Goal: Task Accomplishment & Management: Use online tool/utility

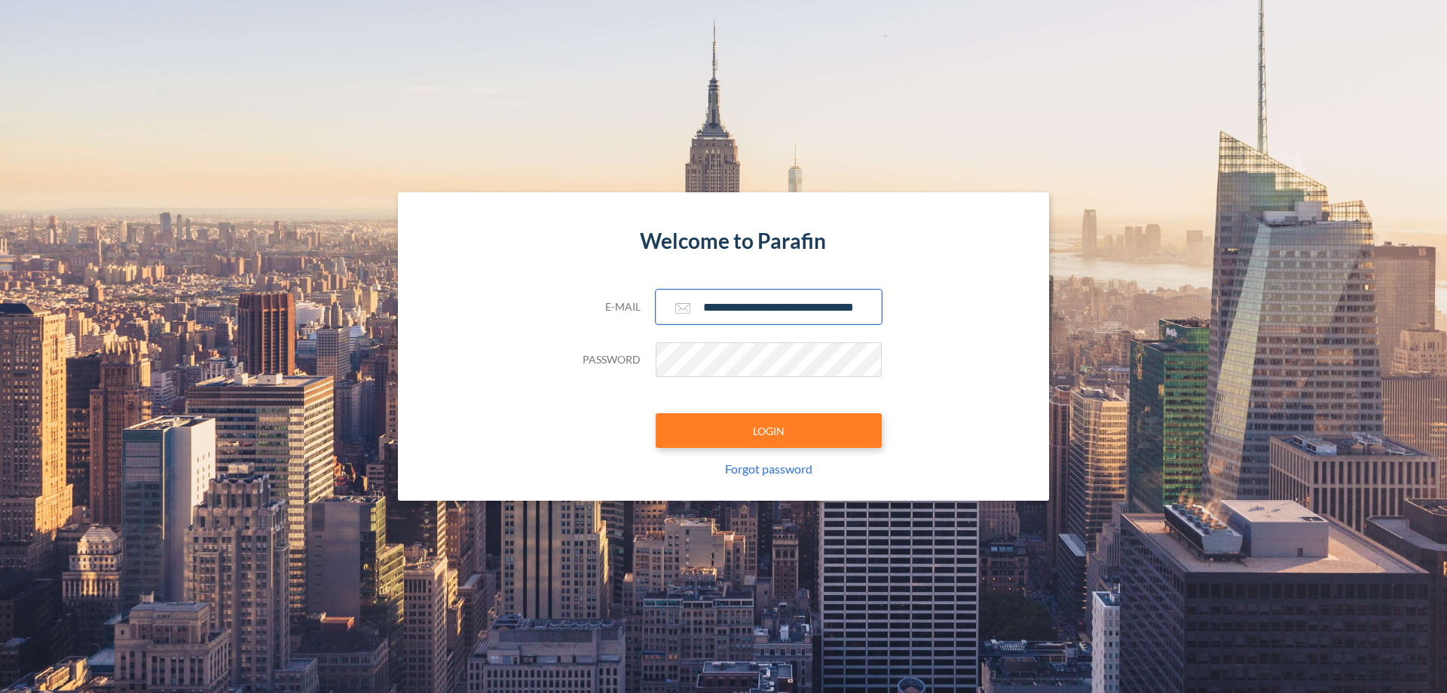
type input "**********"
click at [769, 430] on button "LOGIN" at bounding box center [769, 430] width 226 height 35
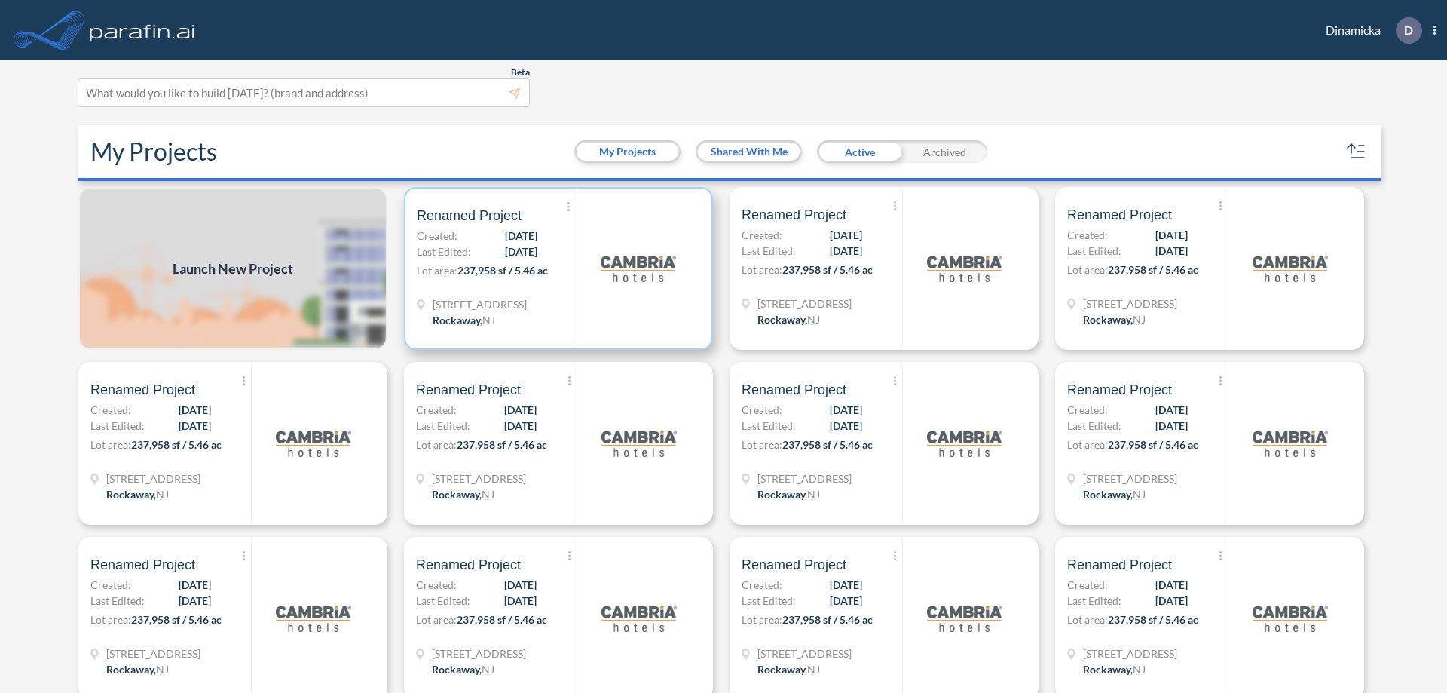
scroll to position [4, 0]
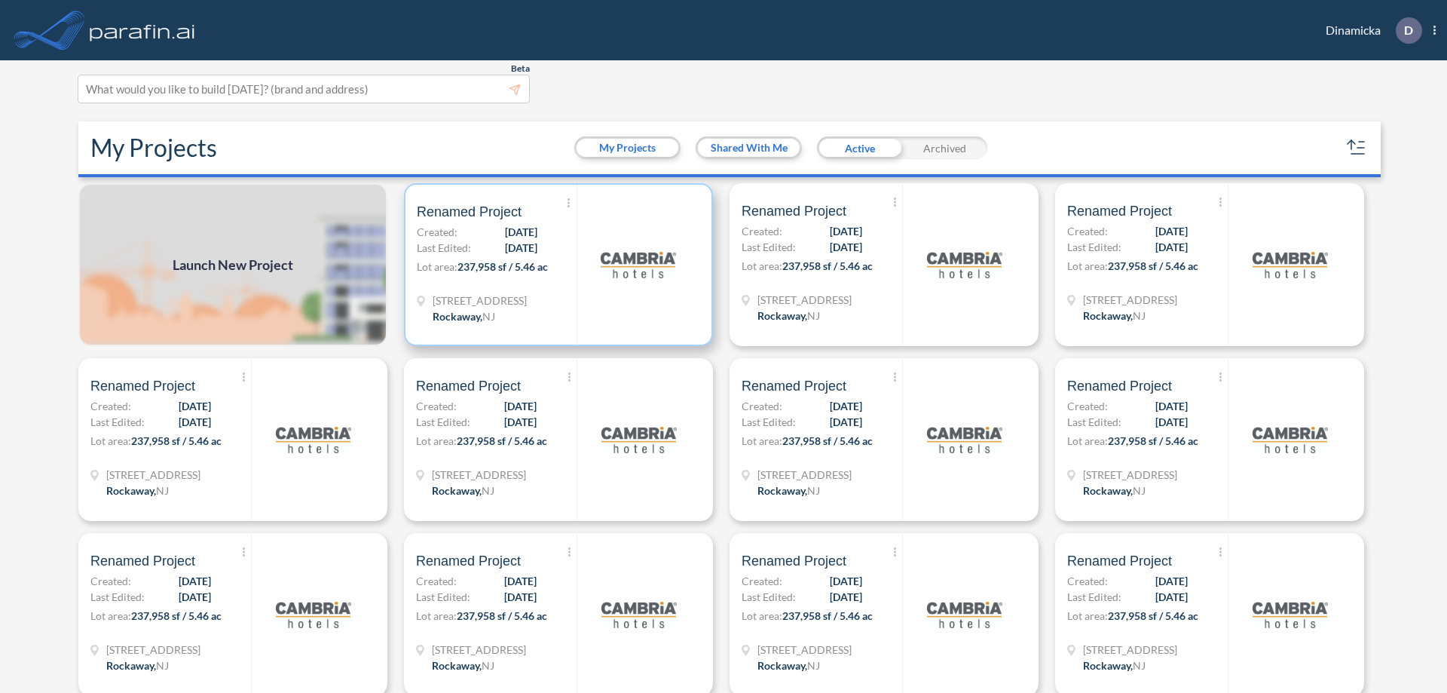
click at [556, 265] on p "Lot area: 237,958 sf / 5.46 ac" at bounding box center [497, 270] width 160 height 22
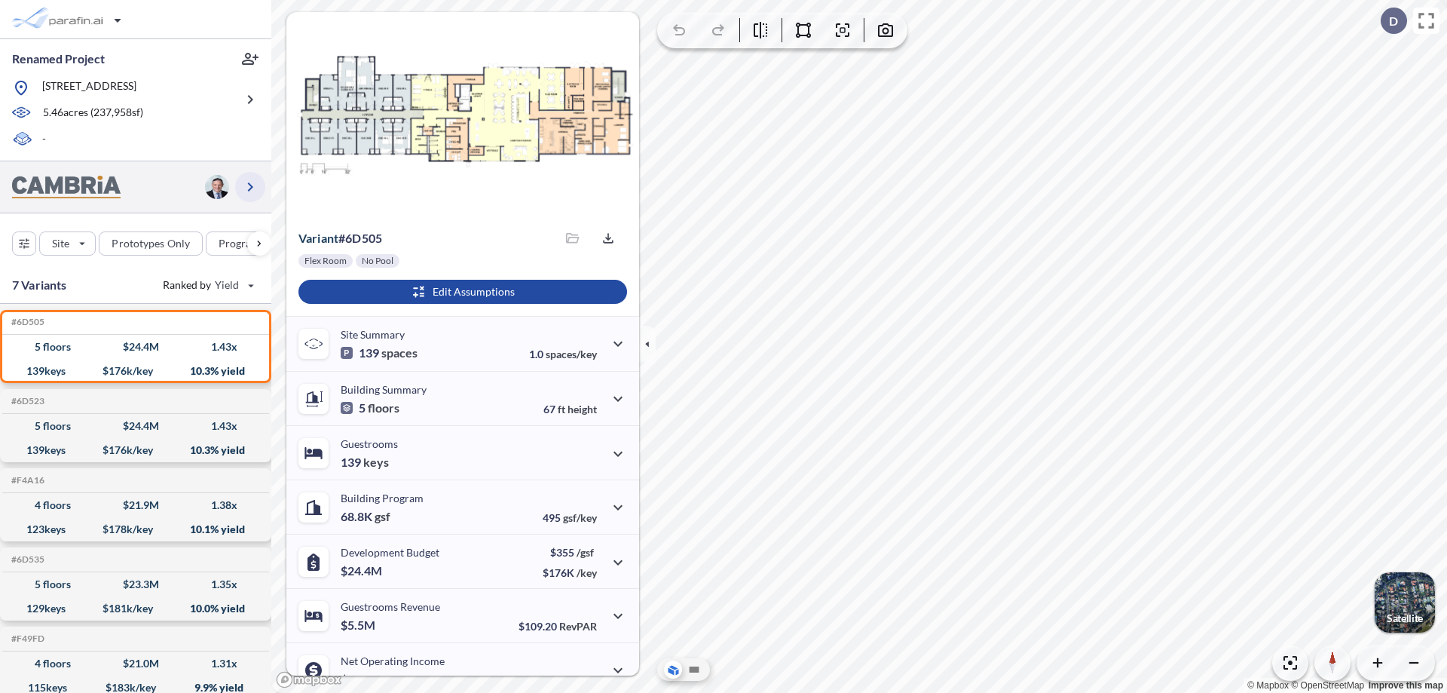
click at [250, 186] on icon "button" at bounding box center [250, 187] width 18 height 18
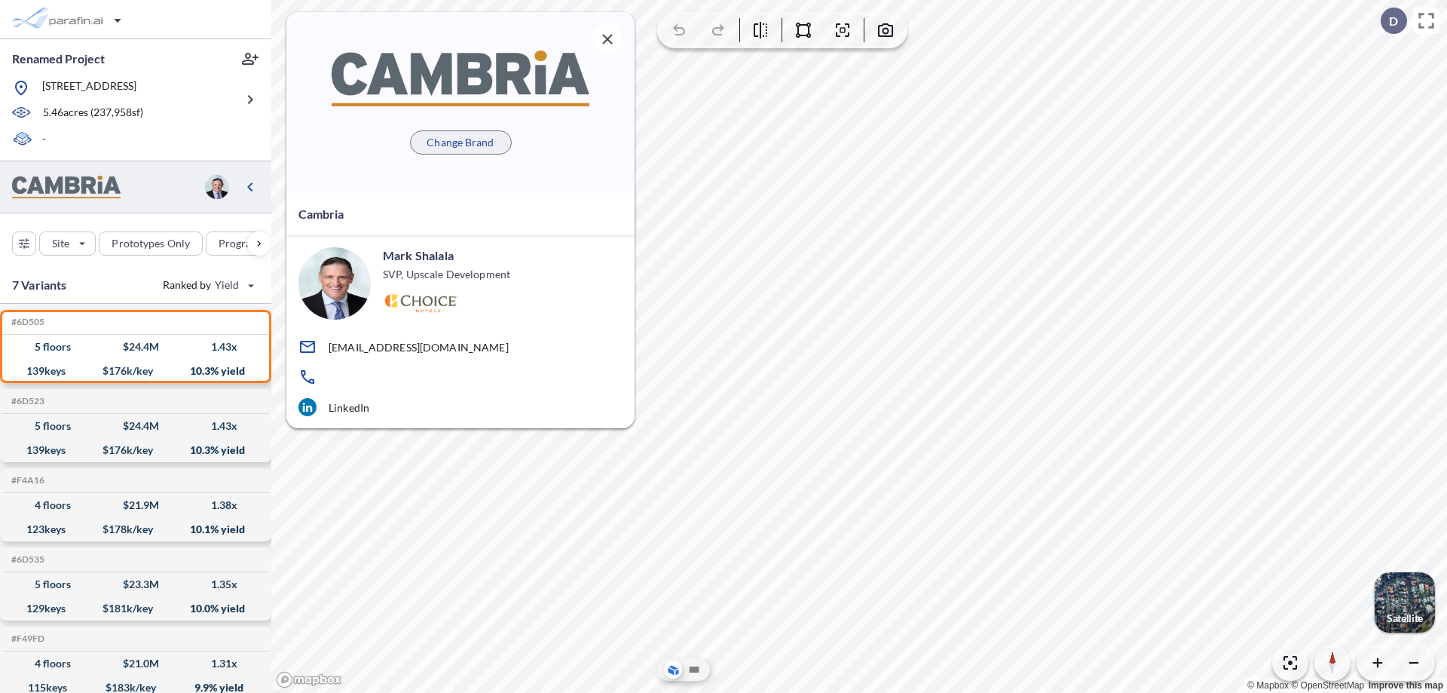
click at [461, 142] on p "Change Brand" at bounding box center [460, 142] width 67 height 15
